Goal: Information Seeking & Learning: Learn about a topic

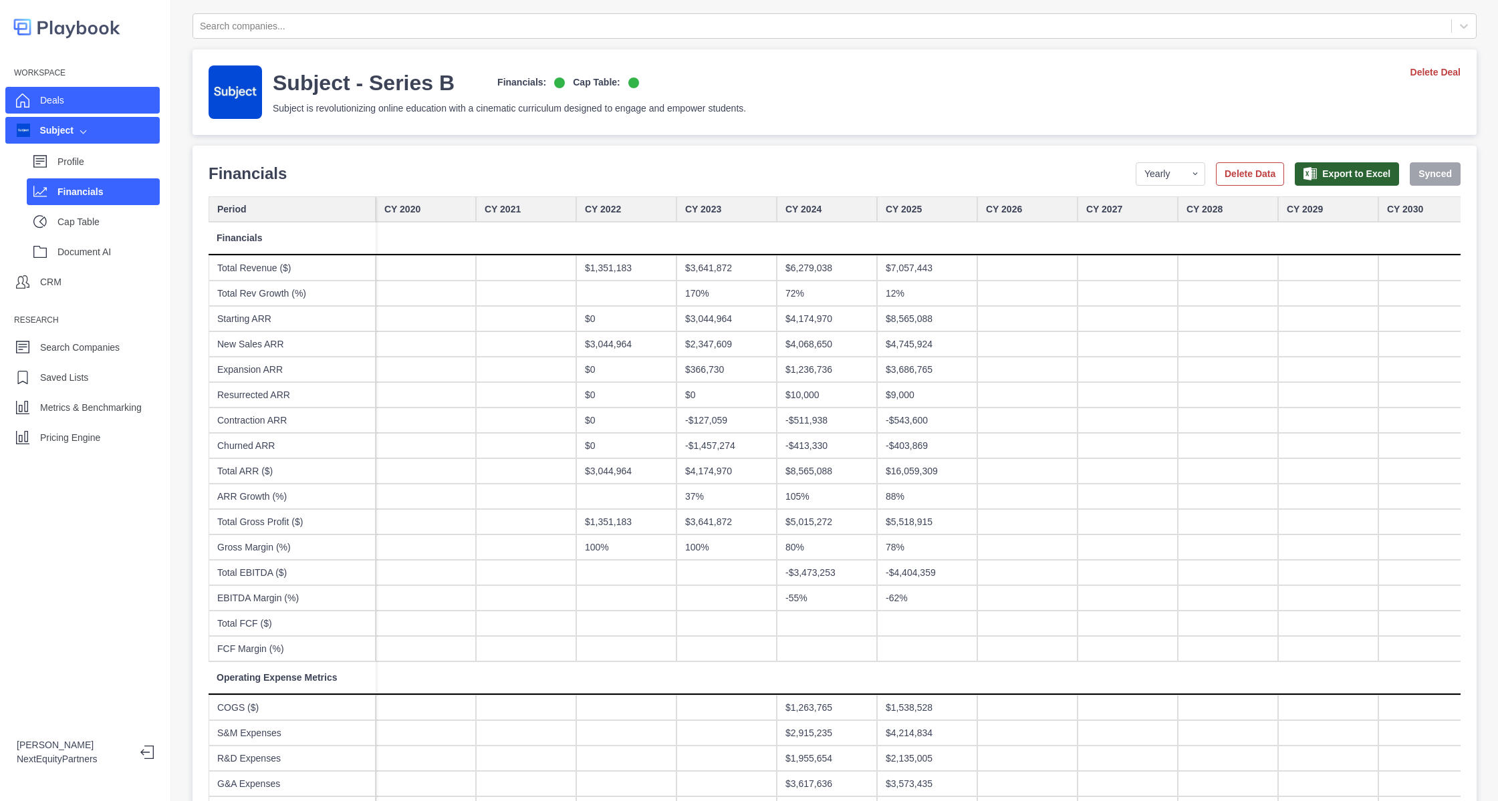
click at [102, 102] on div "Deals" at bounding box center [82, 100] width 154 height 27
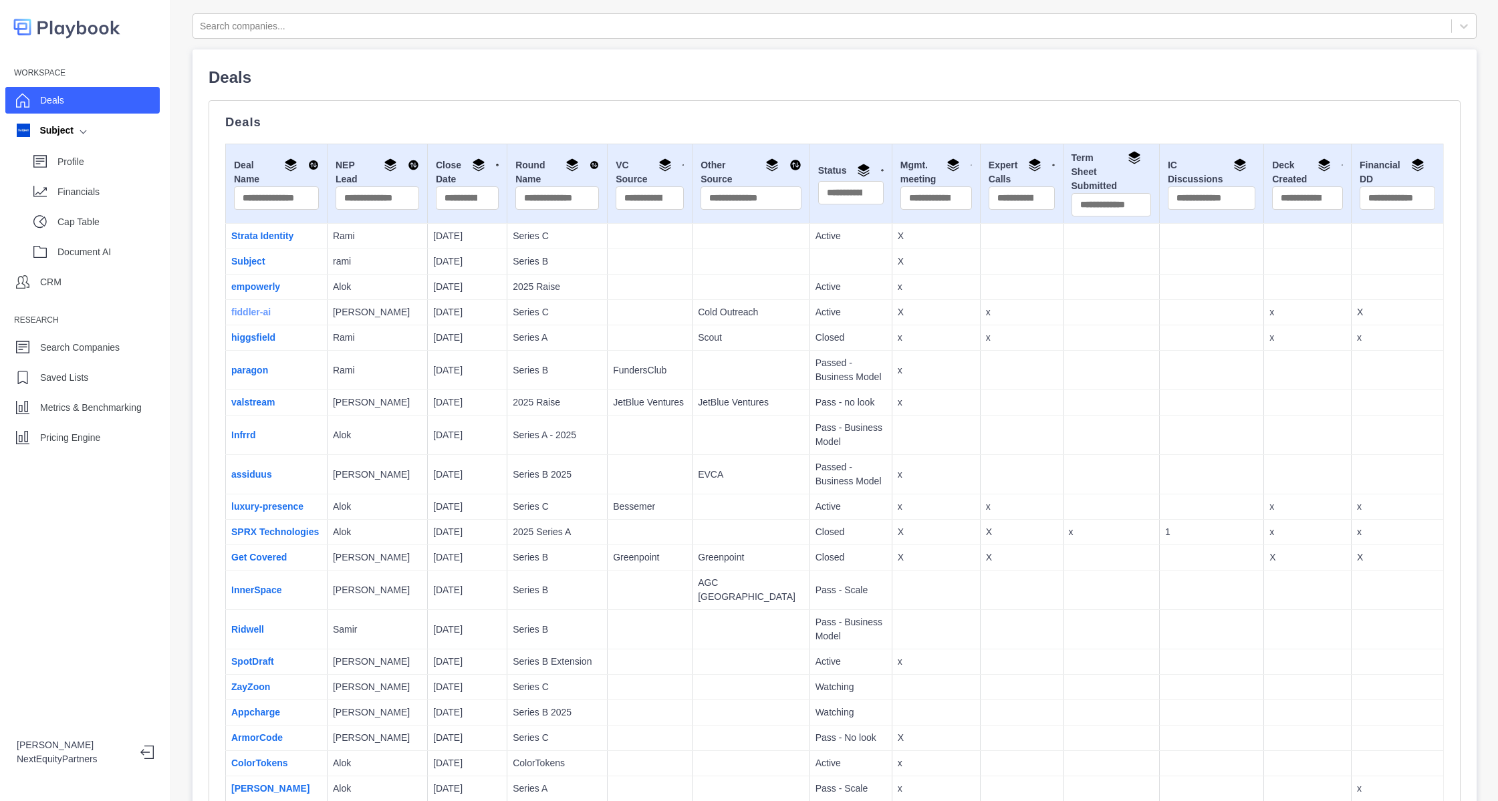
click at [260, 307] on link "fiddler-ai" at bounding box center [250, 312] width 39 height 11
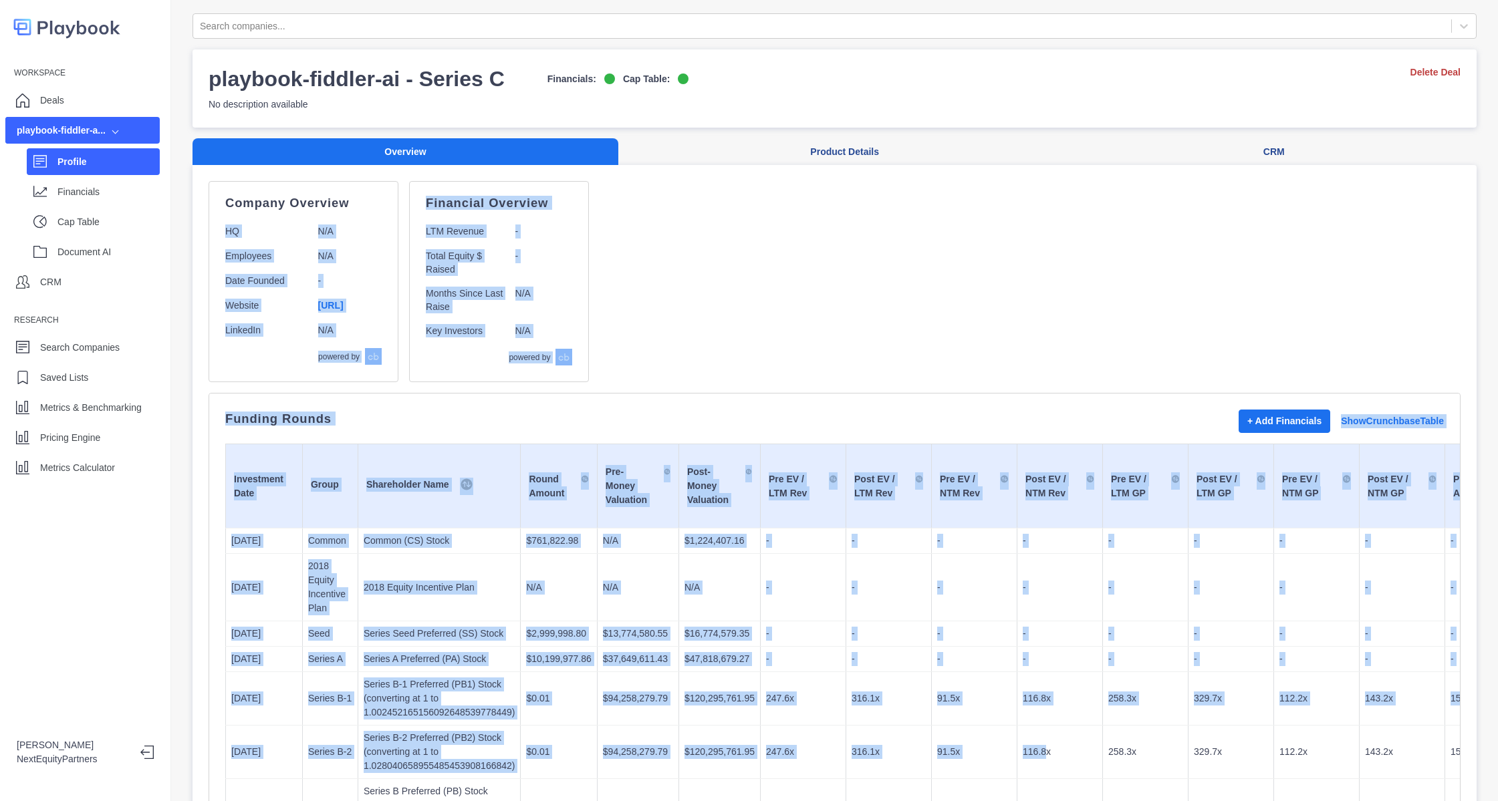
drag, startPoint x: 586, startPoint y: 272, endPoint x: 1027, endPoint y: 757, distance: 654.9
click at [1027, 757] on p "116.8x" at bounding box center [1060, 752] width 74 height 14
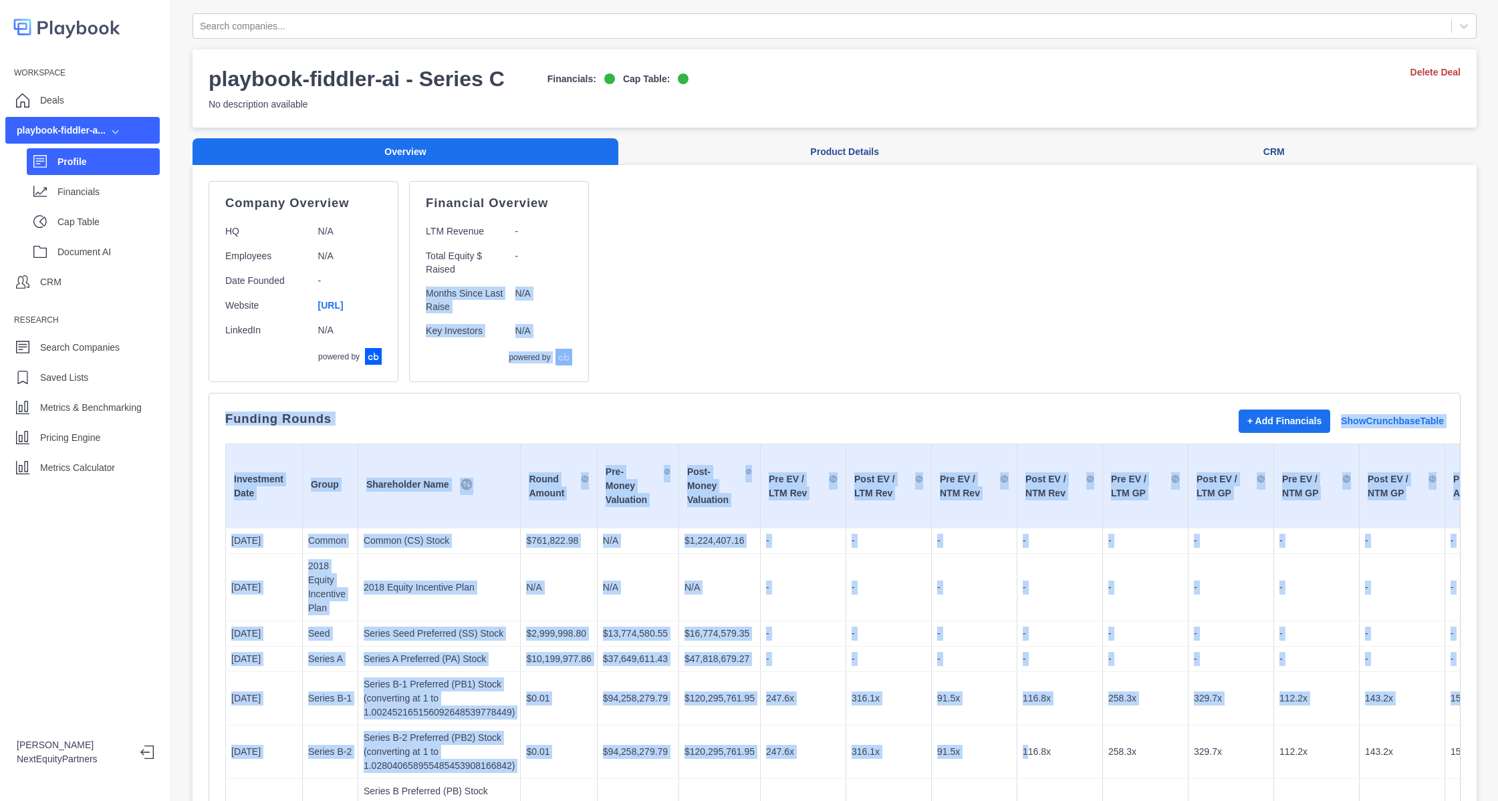
drag, startPoint x: 993, startPoint y: 717, endPoint x: 722, endPoint y: 231, distance: 555.7
drag, startPoint x: 722, startPoint y: 231, endPoint x: 743, endPoint y: 306, distance: 77.7
click at [723, 231] on div "Company Overview HQ N/A Employees N/A Date Founded - Website [URL] LinkedIn N/A…" at bounding box center [835, 281] width 1252 height 201
click at [846, 608] on td "-" at bounding box center [889, 588] width 86 height 68
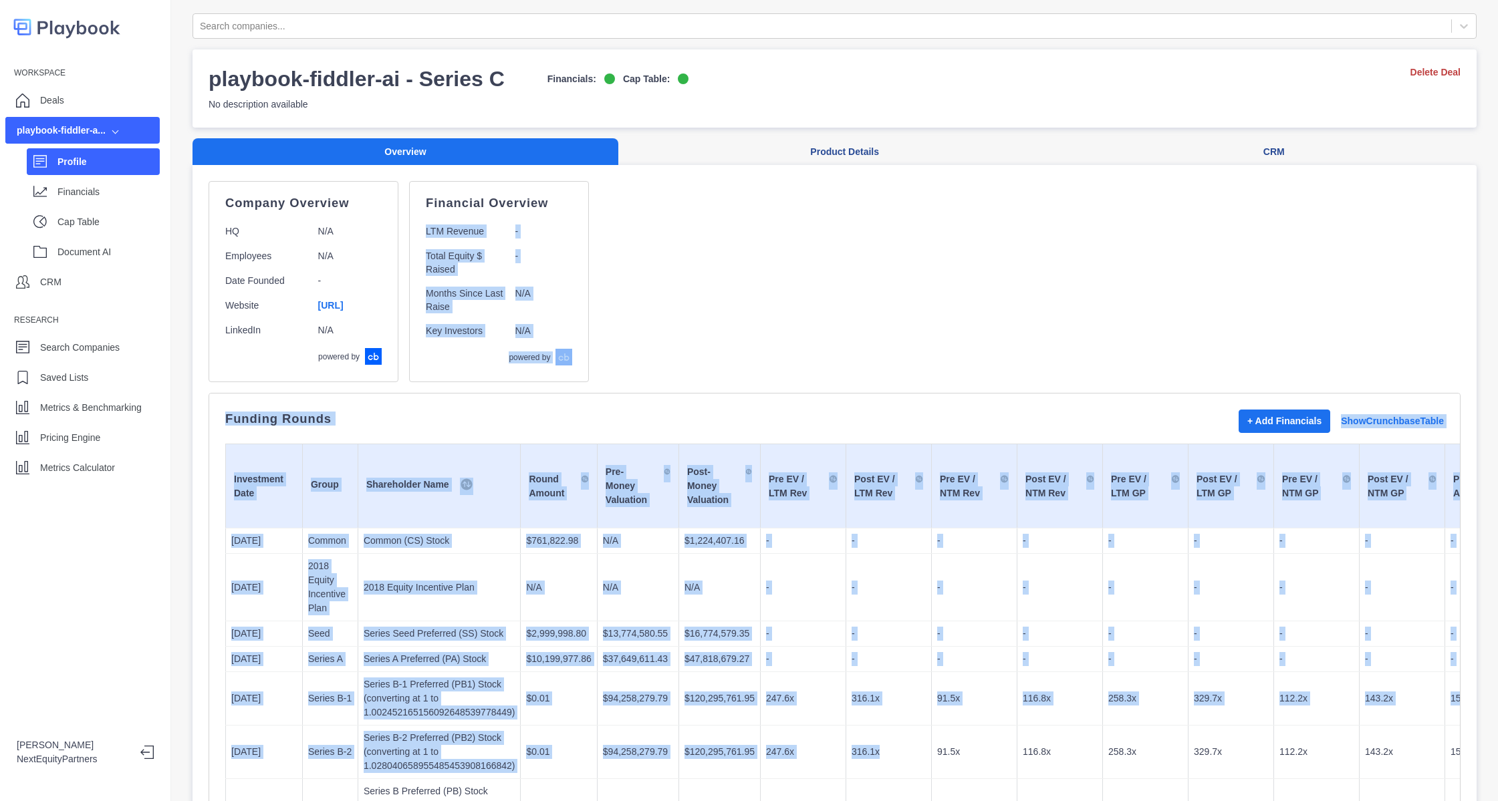
drag, startPoint x: 854, startPoint y: 725, endPoint x: 708, endPoint y: 254, distance: 493.2
click at [741, 325] on div "Company Overview HQ N/A Employees N/A Date Founded - Website [URL] LinkedIn N/A…" at bounding box center [835, 281] width 1252 height 201
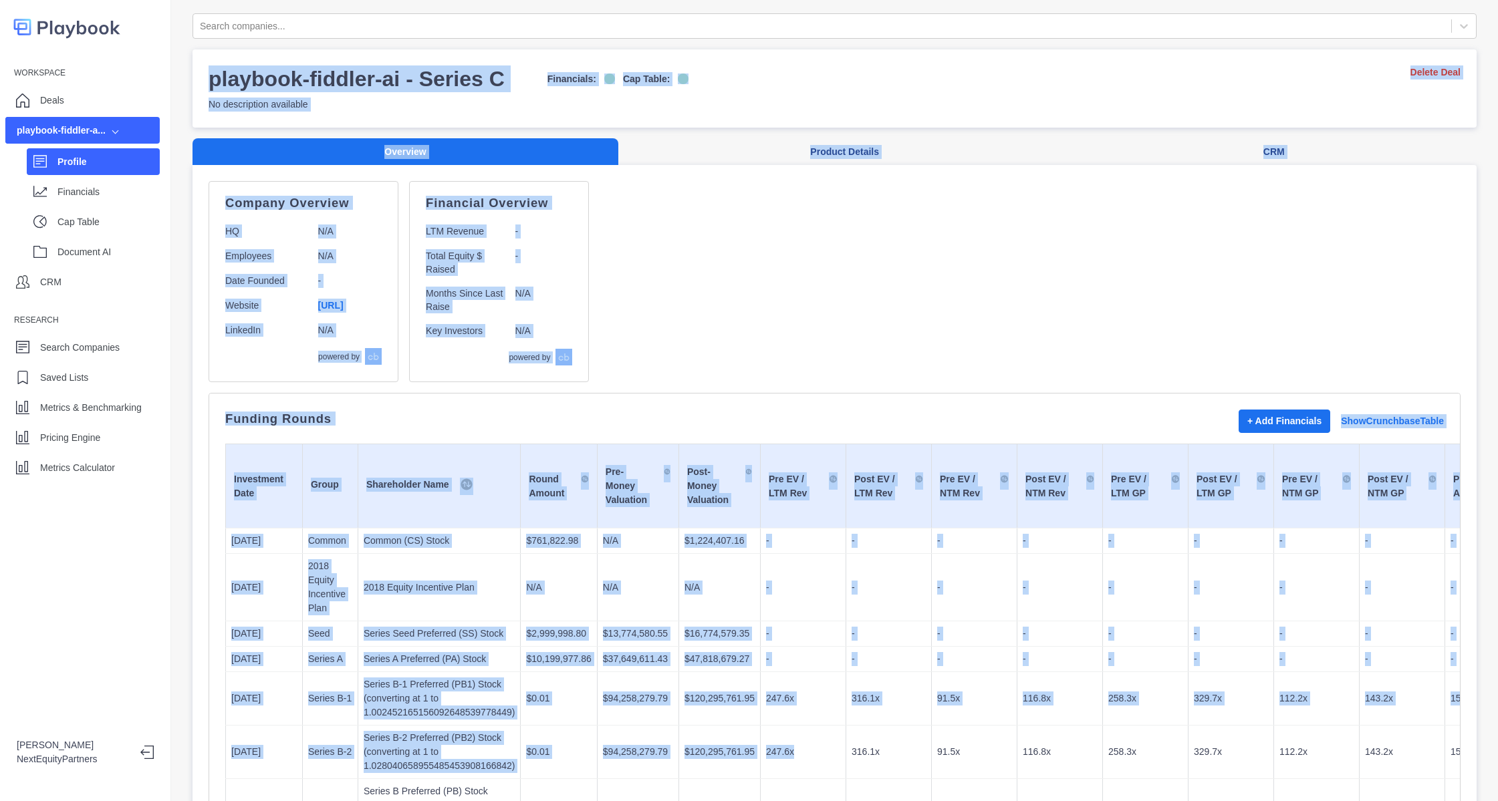
drag, startPoint x: 793, startPoint y: 758, endPoint x: 655, endPoint y: 208, distance: 567.2
click at [812, 529] on td "-" at bounding box center [804, 541] width 86 height 25
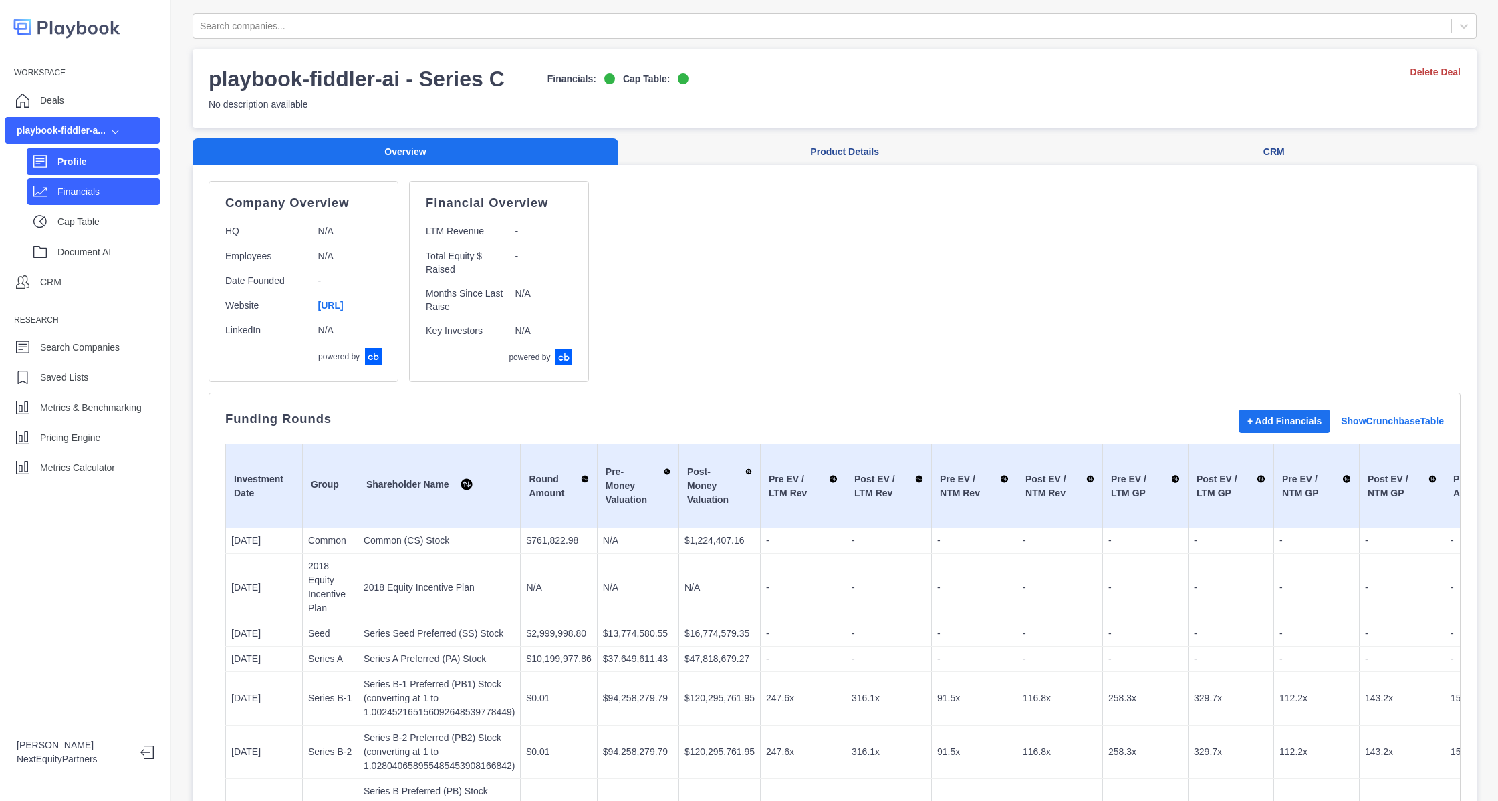
click at [63, 185] on p "Financials" at bounding box center [108, 192] width 102 height 14
